Goal: Check status: Check status

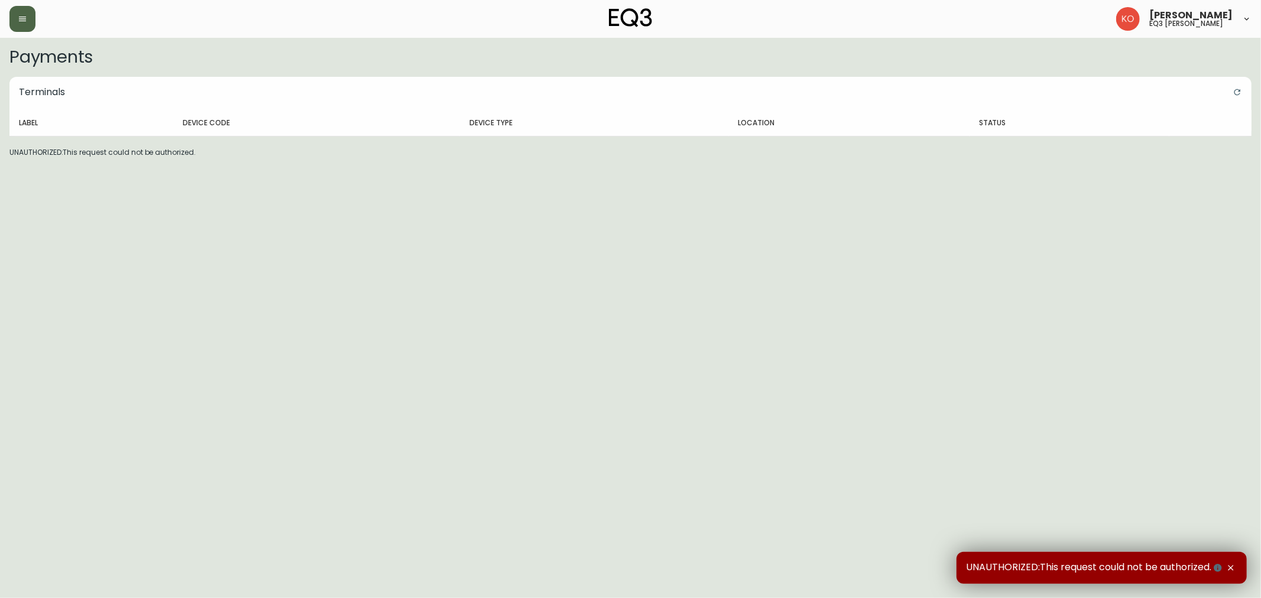
click at [20, 14] on icon "button" at bounding box center [22, 18] width 9 height 9
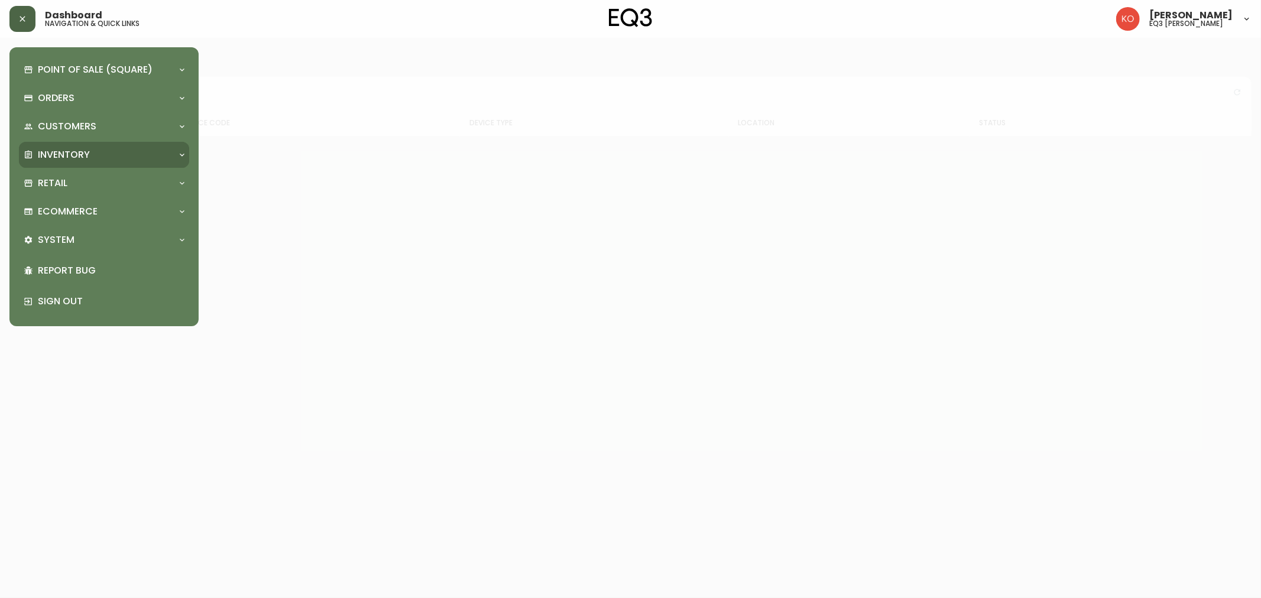
click at [80, 155] on p "Inventory" at bounding box center [64, 154] width 52 height 13
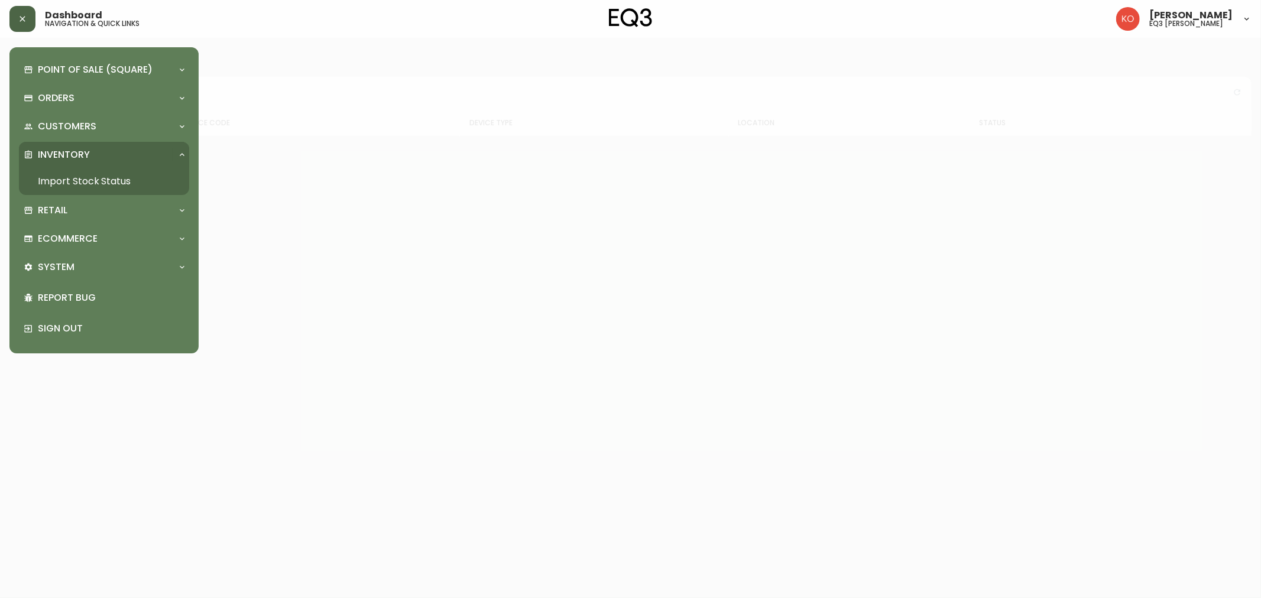
click at [86, 180] on link "Import Stock Status" at bounding box center [104, 181] width 170 height 27
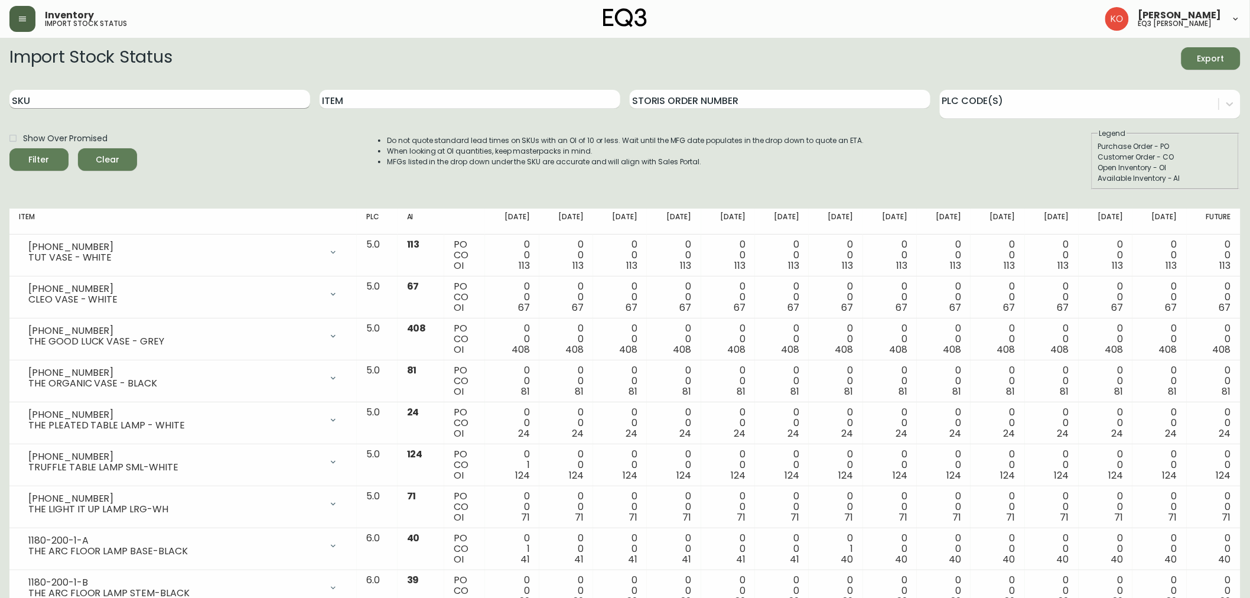
click at [80, 102] on input "SKU" at bounding box center [159, 99] width 301 height 19
type input "5370-453-0"
click at [80, 102] on input "5370-453-0" at bounding box center [159, 99] width 301 height 19
click at [9, 148] on button "Filter" at bounding box center [38, 159] width 59 height 22
